Goal: Transaction & Acquisition: Obtain resource

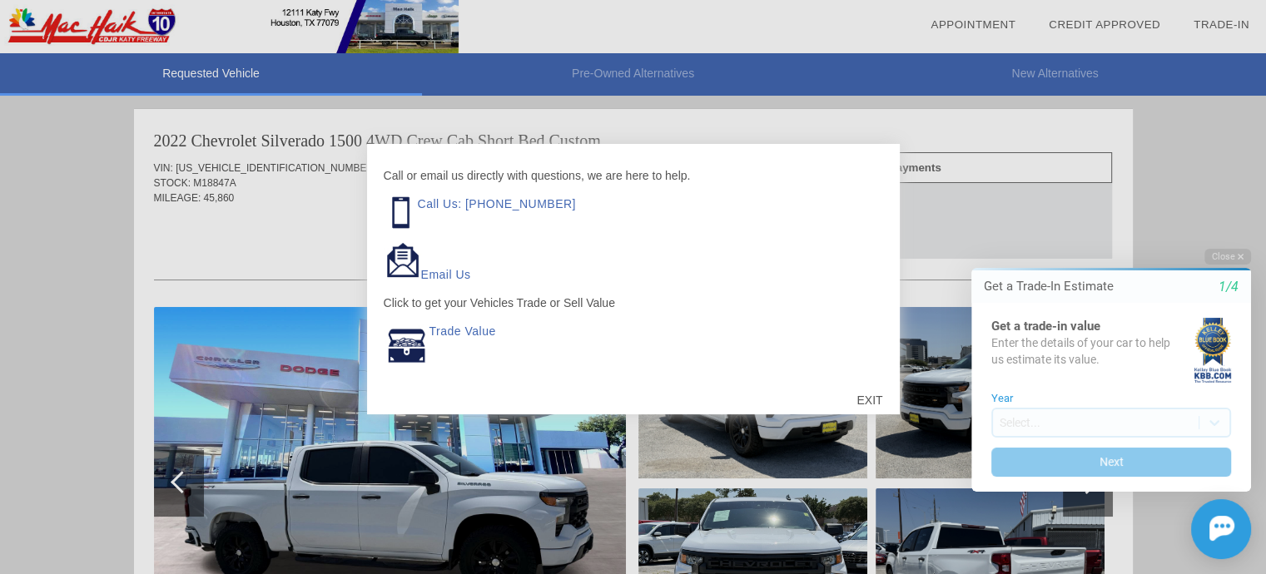
click at [950, 234] on html "Welcome! Get a Trade-In Estimate 1/4 Get a trade-in value Enter the details of …" at bounding box center [1101, 234] width 330 height 0
click at [1220, 291] on icon "1/4" at bounding box center [1229, 287] width 20 height 15
click at [1124, 234] on html "Welcome! Get a Trade-In Estimate 1/4 Get a trade-in value Enter the details of …" at bounding box center [1101, 234] width 330 height 0
click at [851, 537] on div at bounding box center [633, 287] width 1266 height 574
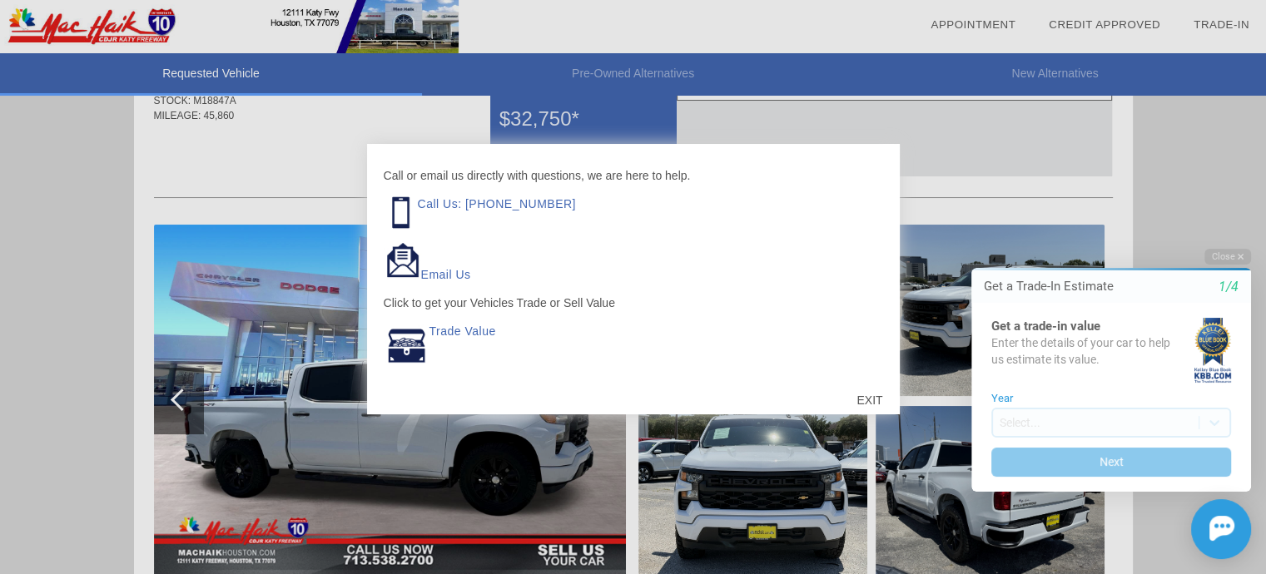
scroll to position [83, 0]
click at [451, 277] on link "Email Us" at bounding box center [446, 274] width 50 height 13
click at [502, 467] on div at bounding box center [633, 287] width 1266 height 574
click at [867, 395] on div "EXIT" at bounding box center [869, 400] width 59 height 50
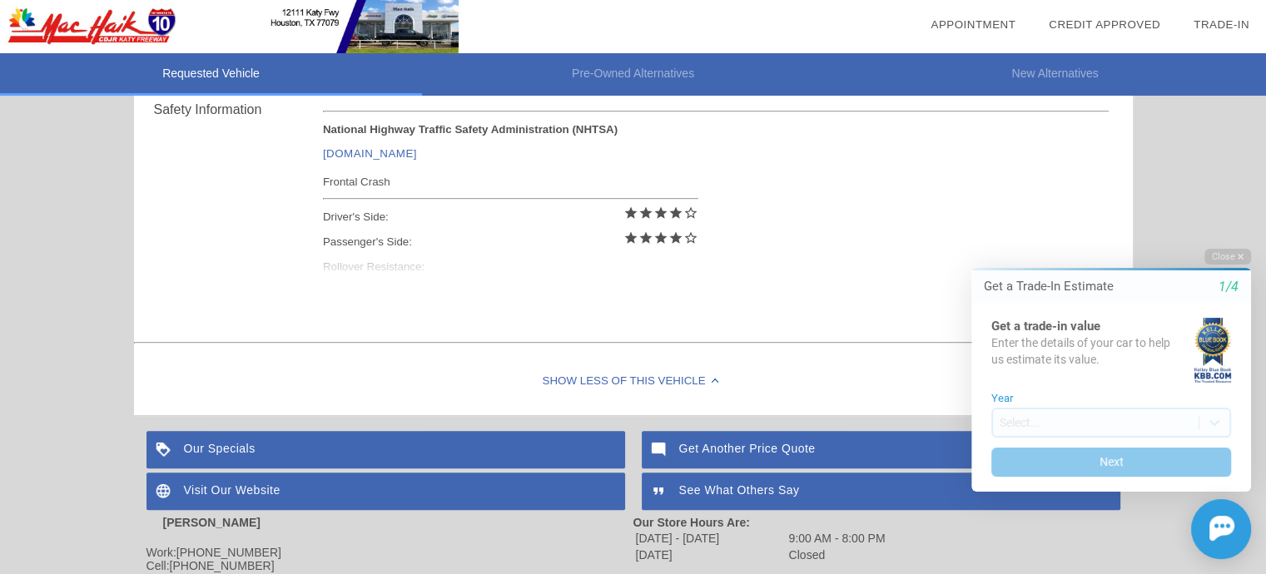
scroll to position [749, 0]
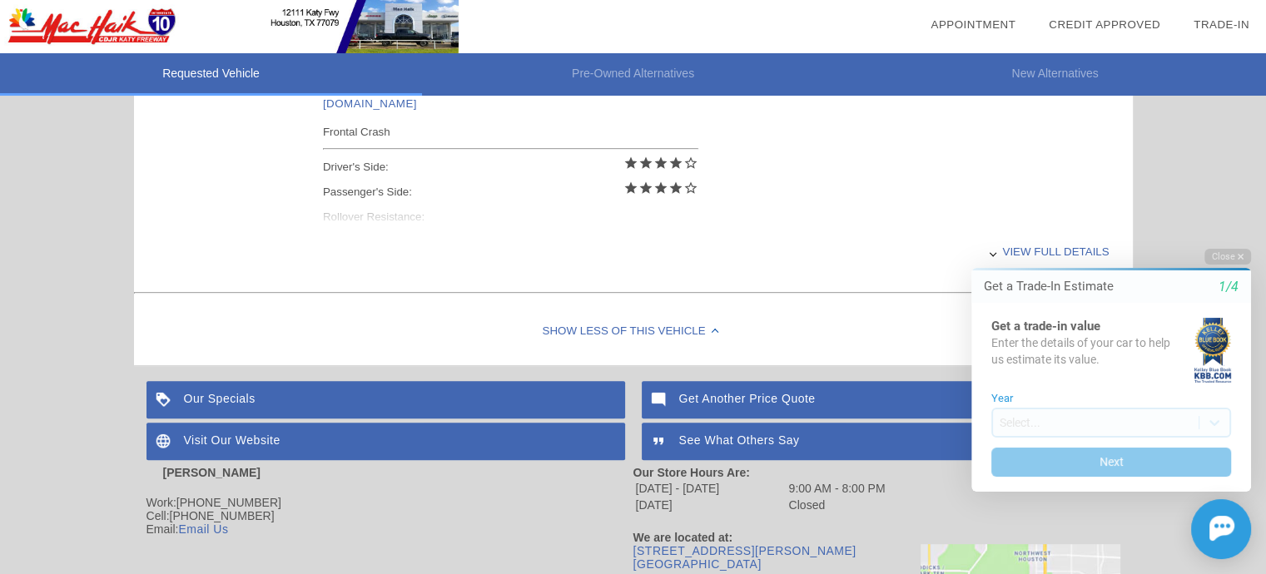
click at [470, 434] on div "Visit Our Website" at bounding box center [385, 441] width 479 height 37
